Goal: Task Accomplishment & Management: Use online tool/utility

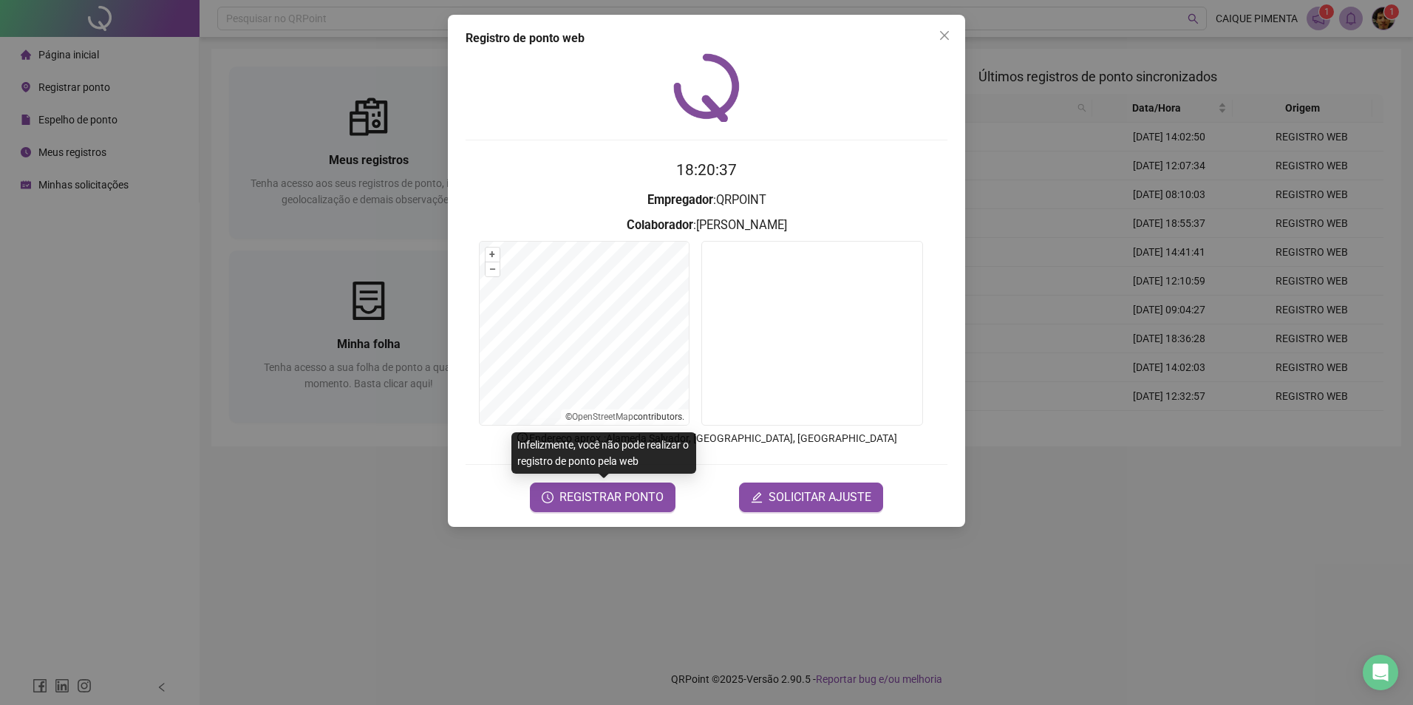
click at [635, 512] on div "Registro de ponto web 18:20:37 Empregador : QRPOINT Colaborador : [PERSON_NAME]…" at bounding box center [706, 271] width 517 height 512
click at [600, 506] on span "REGISTRAR PONTO" at bounding box center [612, 498] width 104 height 18
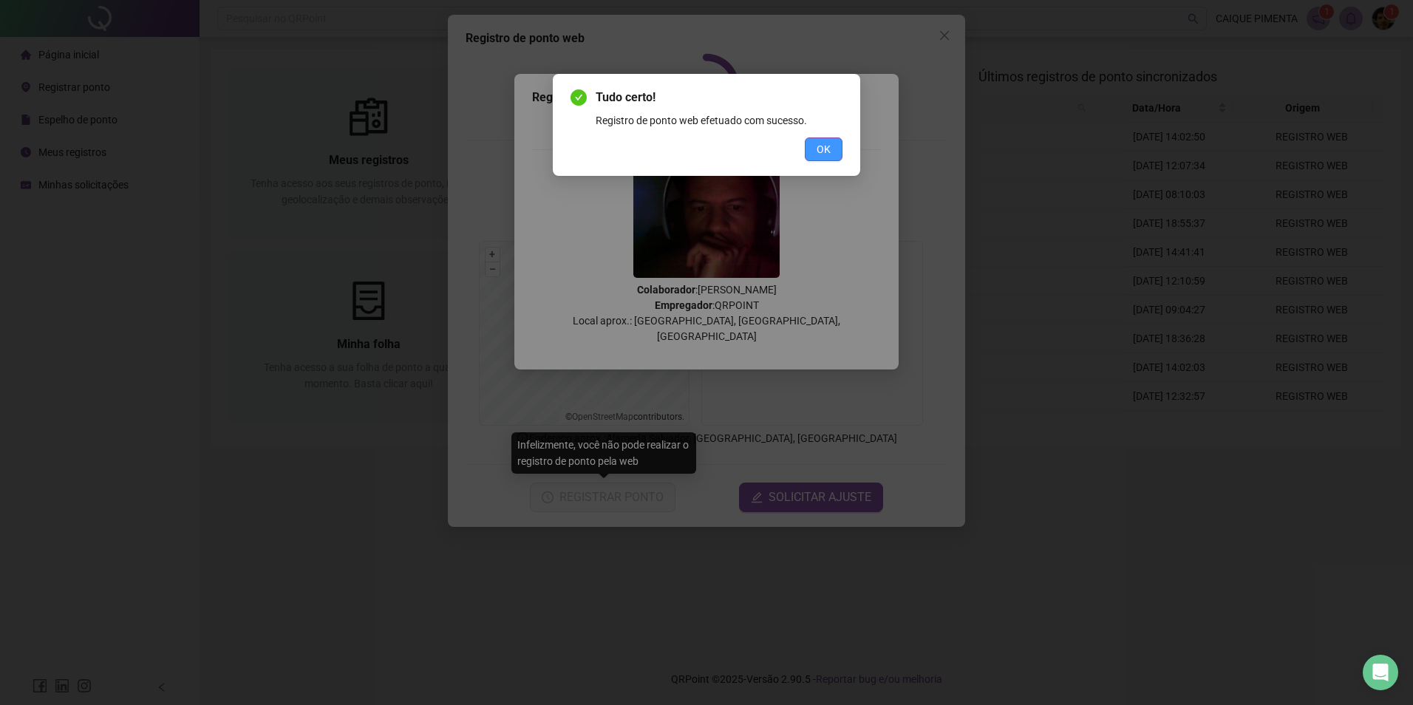
click at [818, 156] on span "OK" at bounding box center [824, 149] width 14 height 16
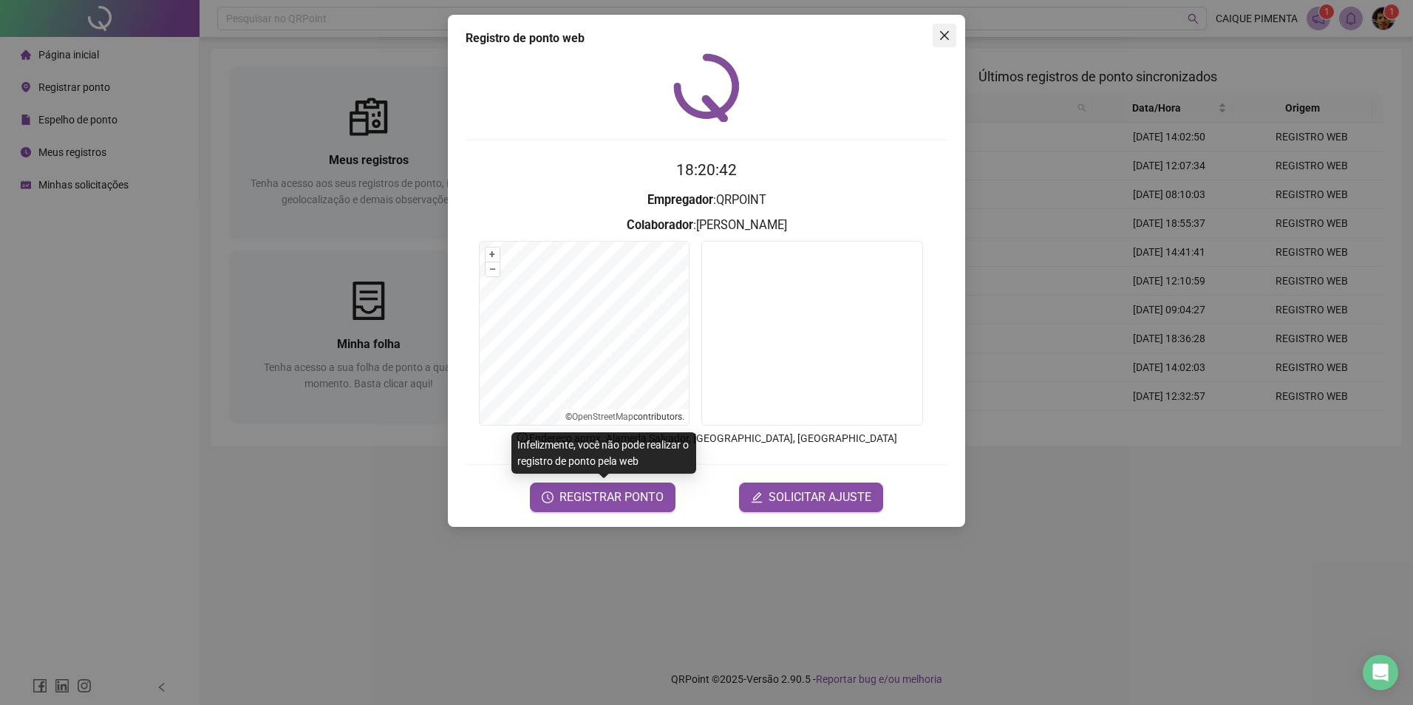
click at [936, 38] on span "Close" at bounding box center [945, 36] width 24 height 12
